Goal: Download file/media

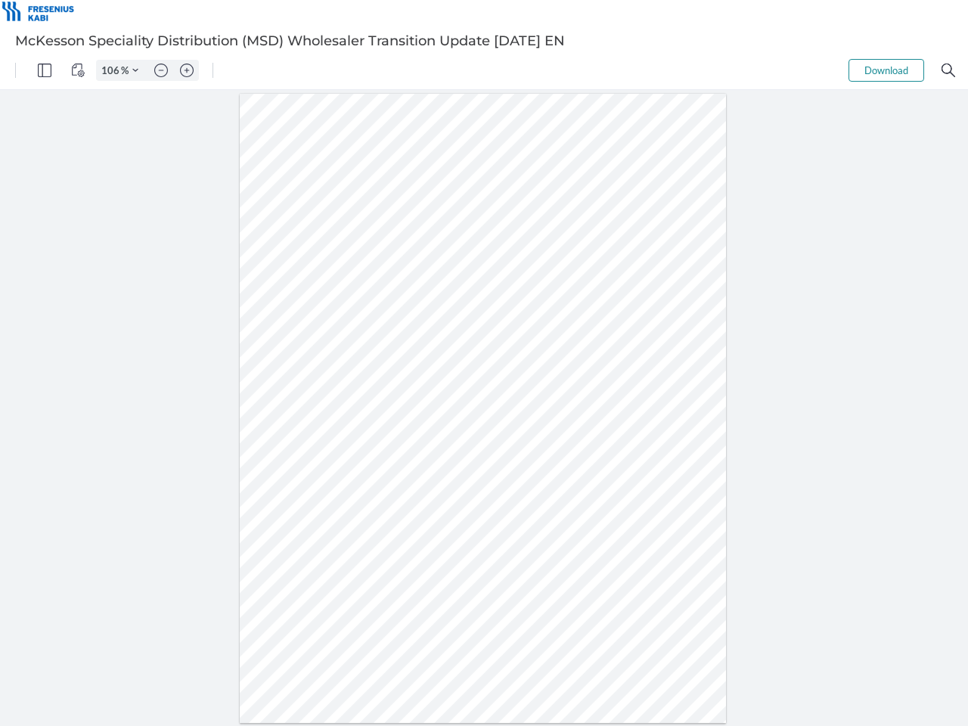
click at [45, 70] on img "Panel" at bounding box center [45, 71] width 14 height 14
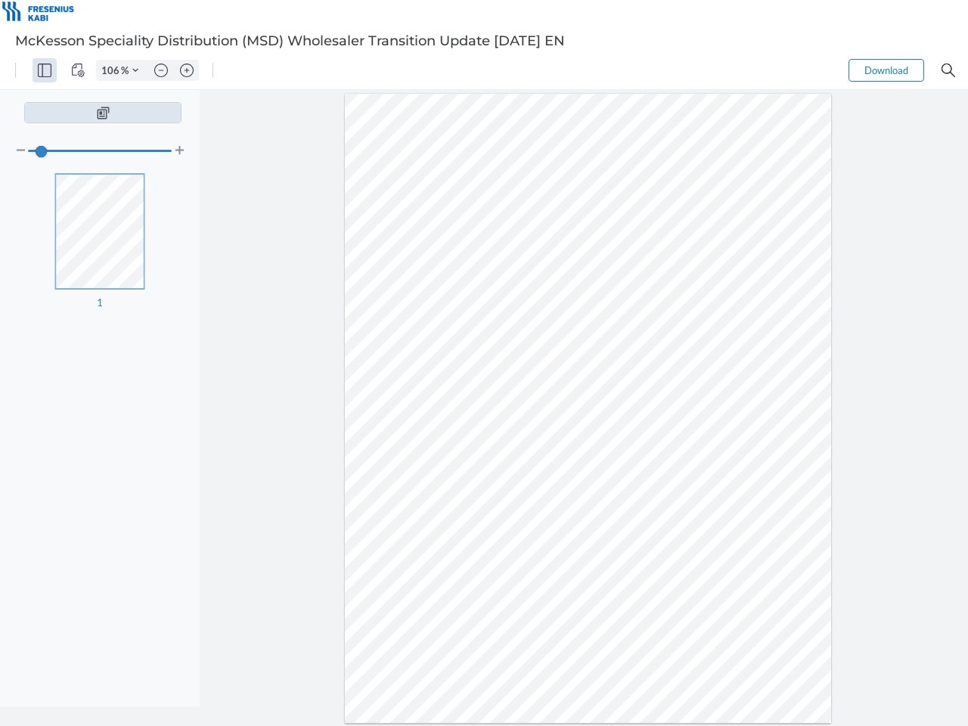
click at [78, 70] on img "View Controls" at bounding box center [78, 71] width 14 height 14
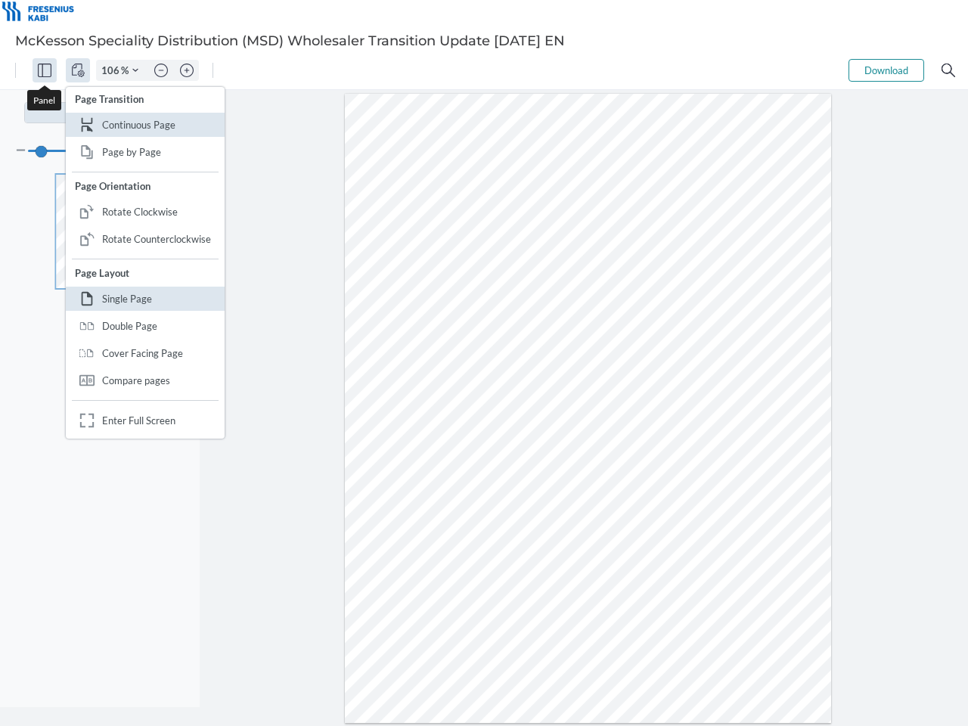
click at [113, 70] on input "106" at bounding box center [109, 71] width 24 height 14
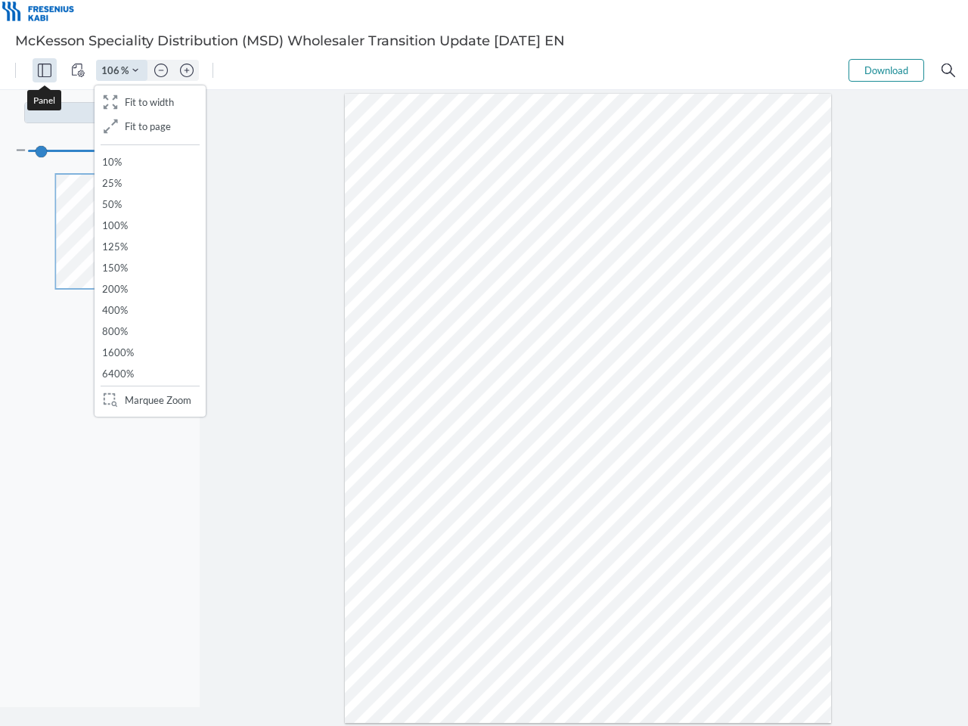
click at [135, 70] on img "Zoom Controls" at bounding box center [135, 70] width 6 height 6
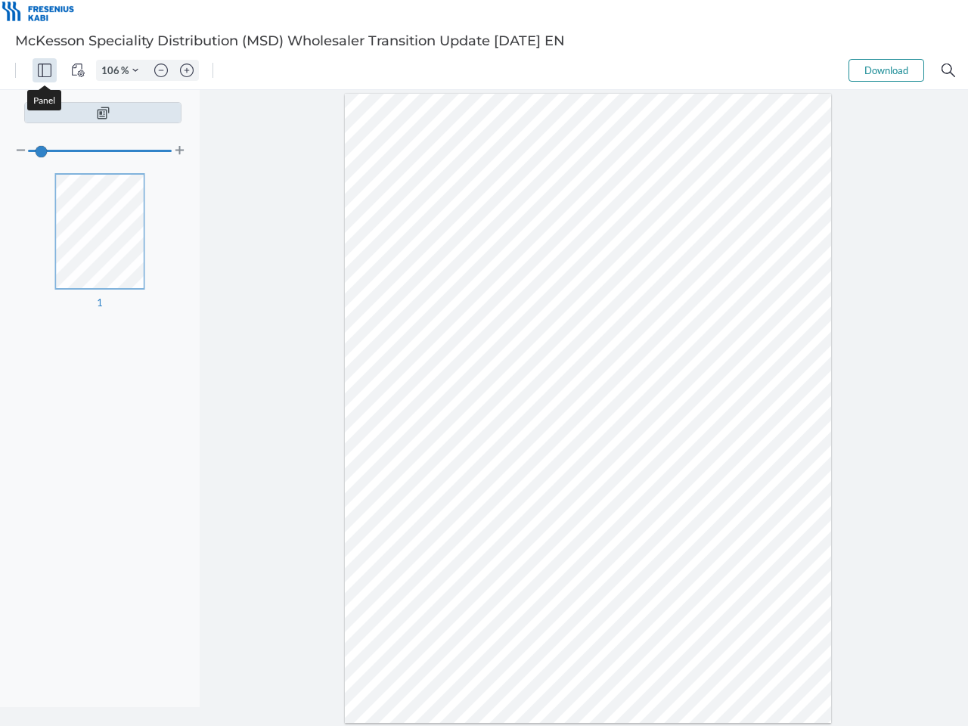
click at [161, 70] on img "Zoom out" at bounding box center [161, 71] width 14 height 14
click at [187, 70] on img "Zoom in" at bounding box center [187, 71] width 14 height 14
type input "106"
click at [887, 70] on button "Download" at bounding box center [887, 70] width 76 height 23
click at [949, 70] on img "Search" at bounding box center [949, 71] width 14 height 14
